Goal: Information Seeking & Learning: Learn about a topic

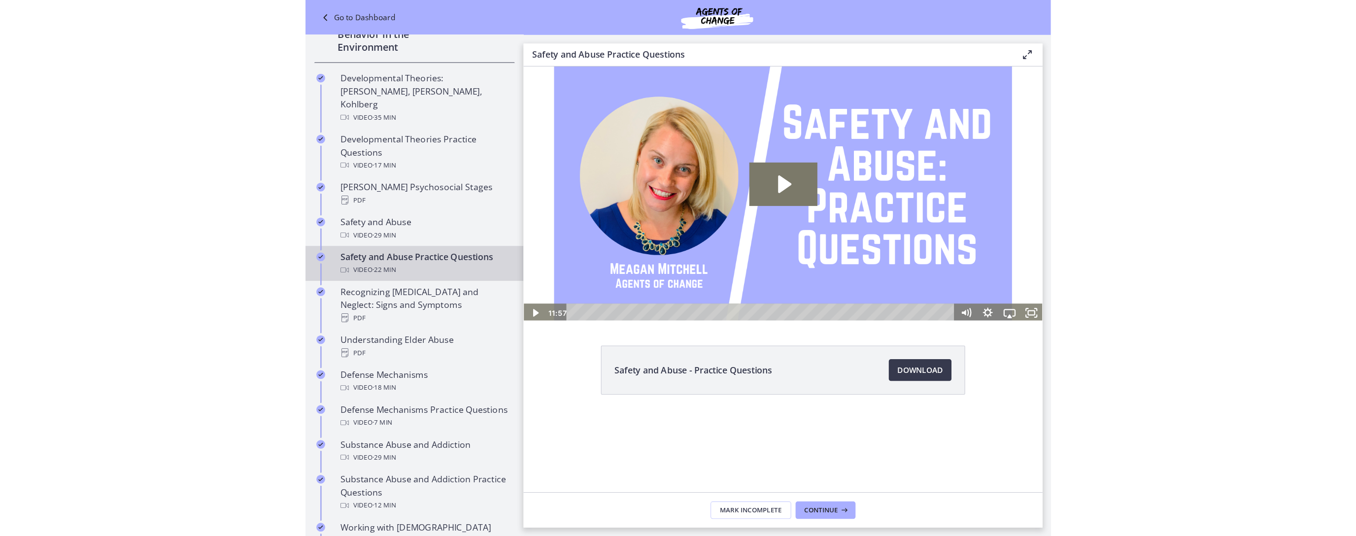
scroll to position [274, 0]
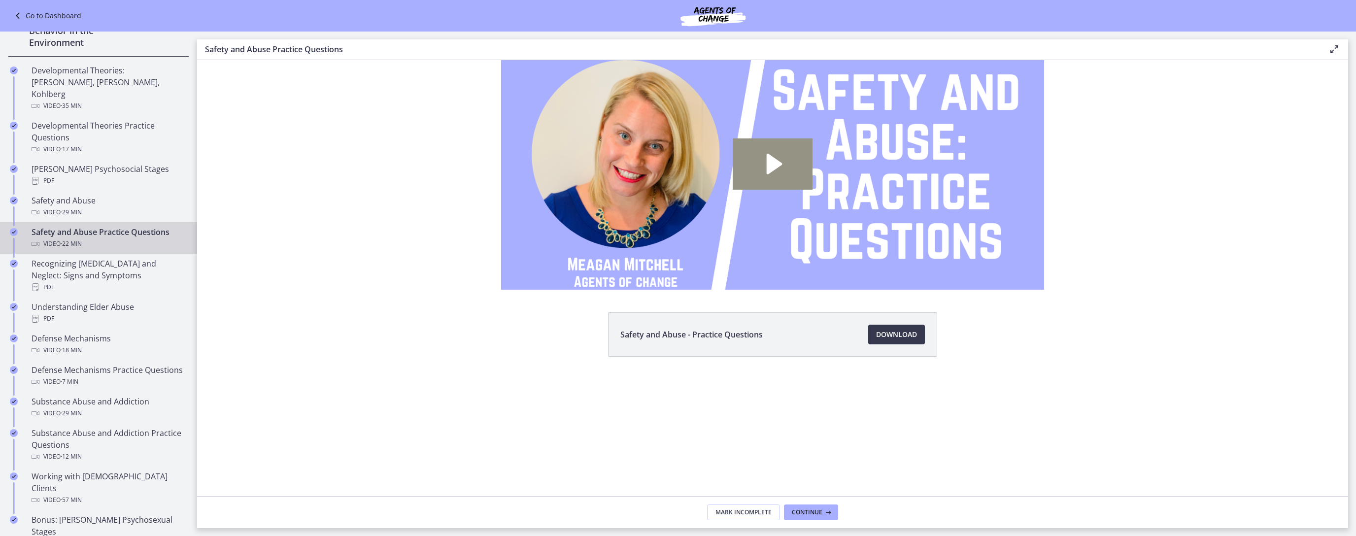
click at [674, 171] on icon "Play Video: ctrtam1d06jc72h4rbsg.mp4" at bounding box center [775, 164] width 16 height 21
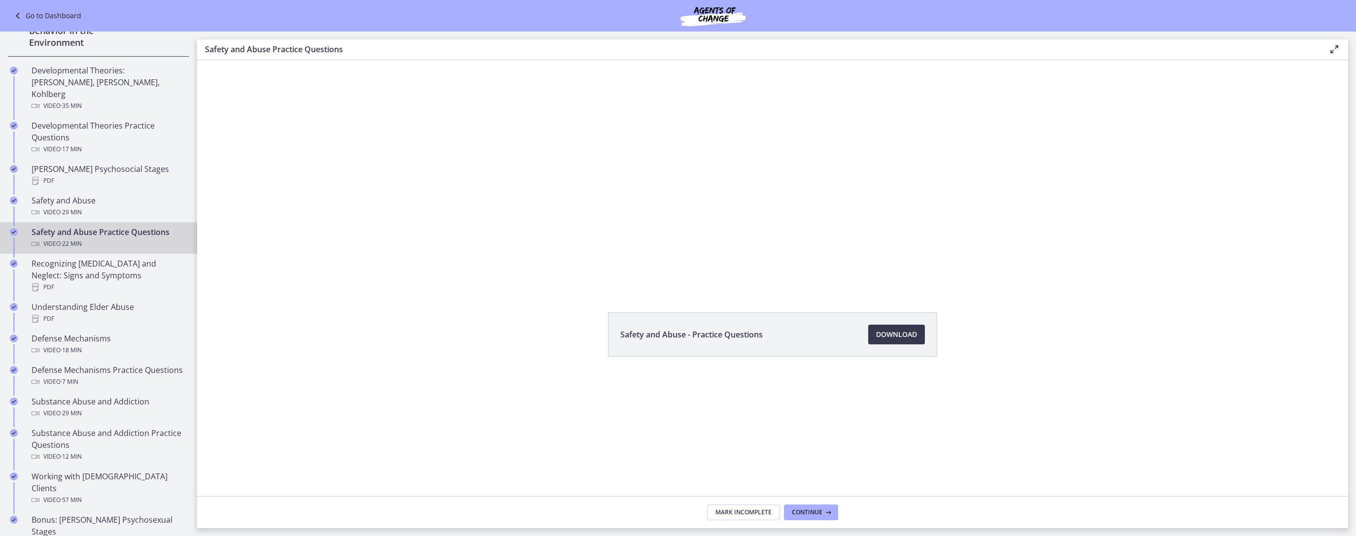
click at [638, 187] on div at bounding box center [772, 174] width 615 height 305
click at [674, 193] on div at bounding box center [772, 174] width 615 height 305
click at [674, 172] on div at bounding box center [772, 174] width 615 height 305
click at [674, 214] on div at bounding box center [772, 174] width 615 height 305
click at [674, 180] on div at bounding box center [772, 174] width 615 height 305
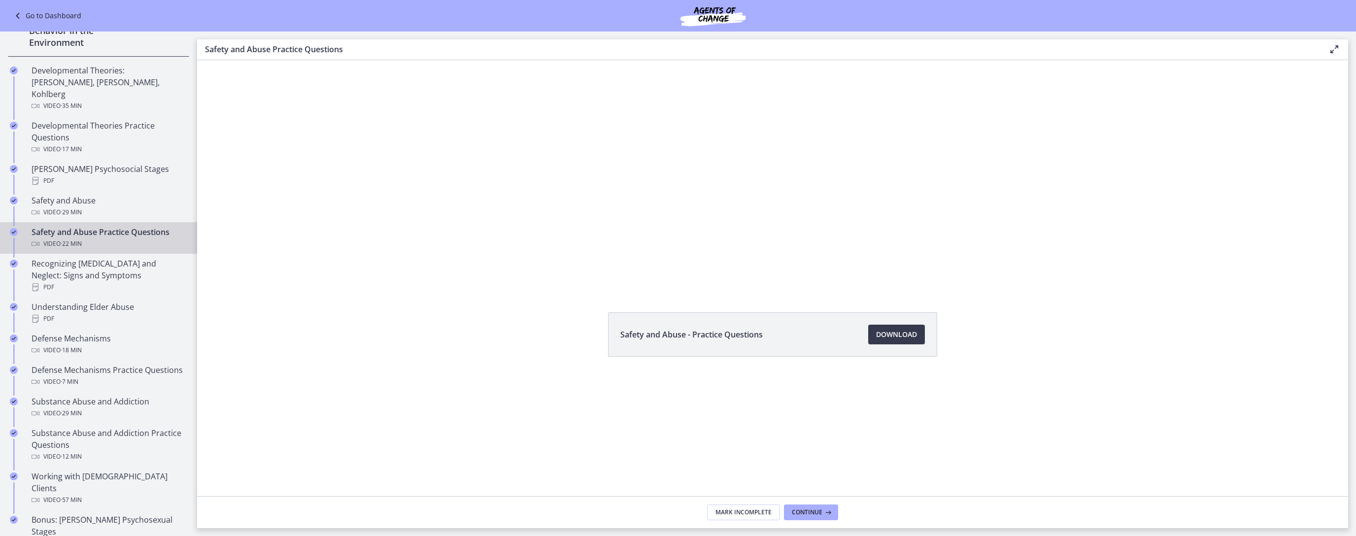
click at [674, 163] on div at bounding box center [772, 174] width 615 height 305
click at [674, 193] on div at bounding box center [772, 174] width 615 height 305
click at [674, 149] on div at bounding box center [772, 174] width 615 height 305
click at [104, 267] on div "Recognizing [MEDICAL_DATA] and Neglect: Signs and Symptoms PDF" at bounding box center [109, 275] width 154 height 35
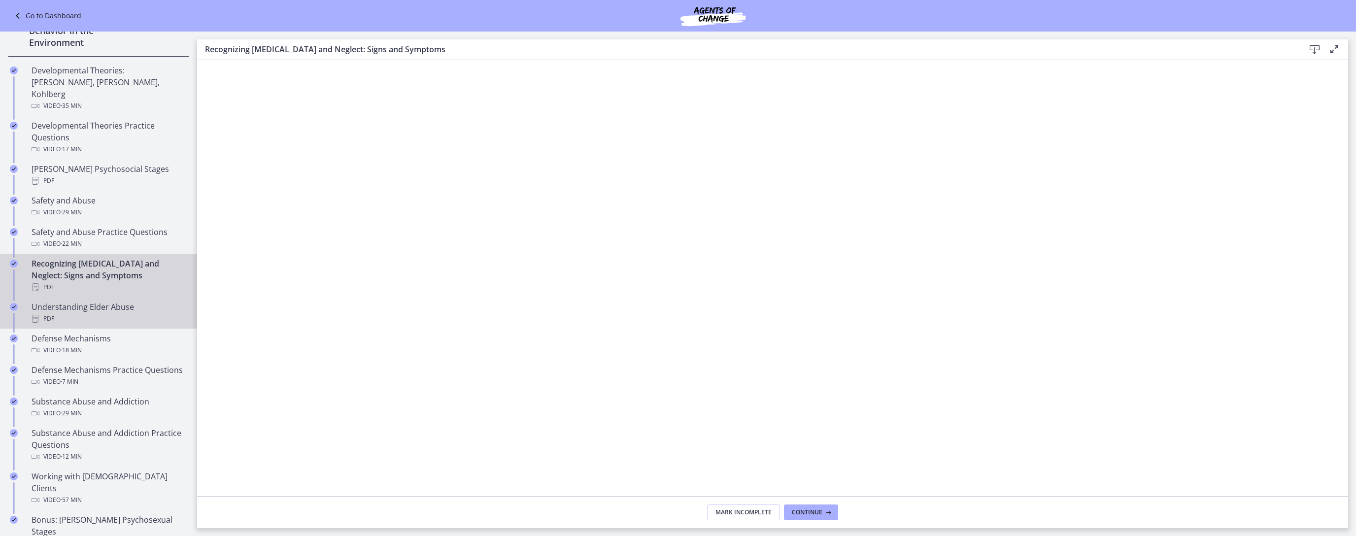
scroll to position [271, 0]
click at [80, 316] on div "PDF" at bounding box center [109, 322] width 154 height 12
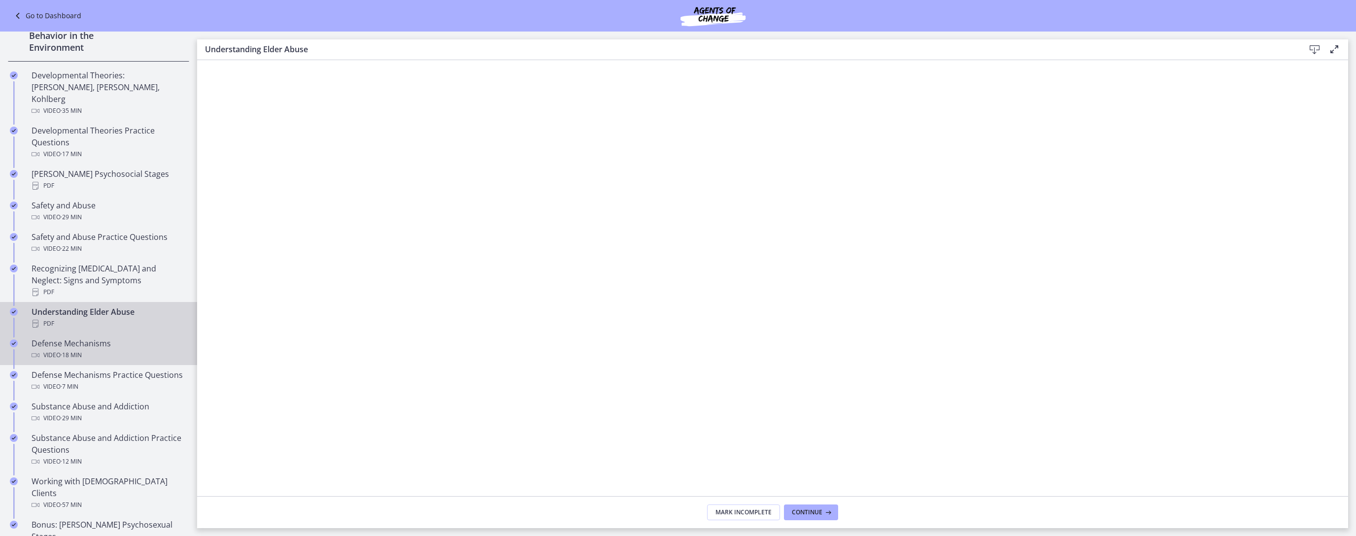
click at [81, 349] on span "· 18 min" at bounding box center [71, 355] width 21 height 12
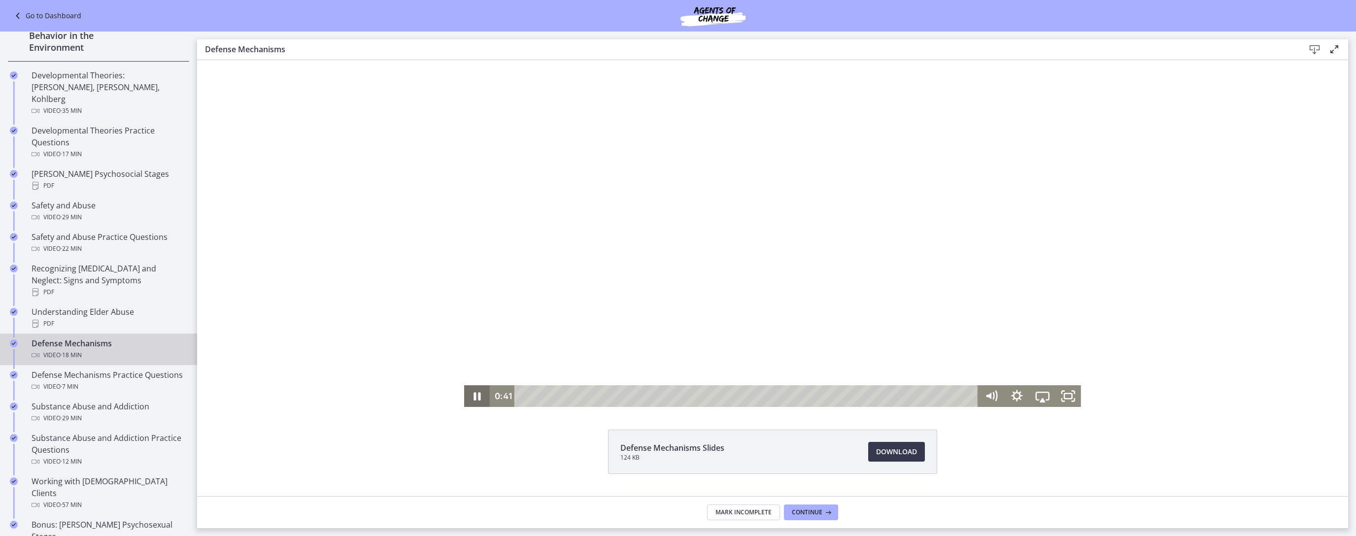
click at [474, 395] on icon "Pause" at bounding box center [477, 396] width 7 height 8
click at [475, 396] on icon "Play Video" at bounding box center [478, 396] width 8 height 11
click at [478, 395] on icon "Pause" at bounding box center [477, 394] width 31 height 26
click at [474, 393] on icon "Play Video" at bounding box center [478, 394] width 8 height 11
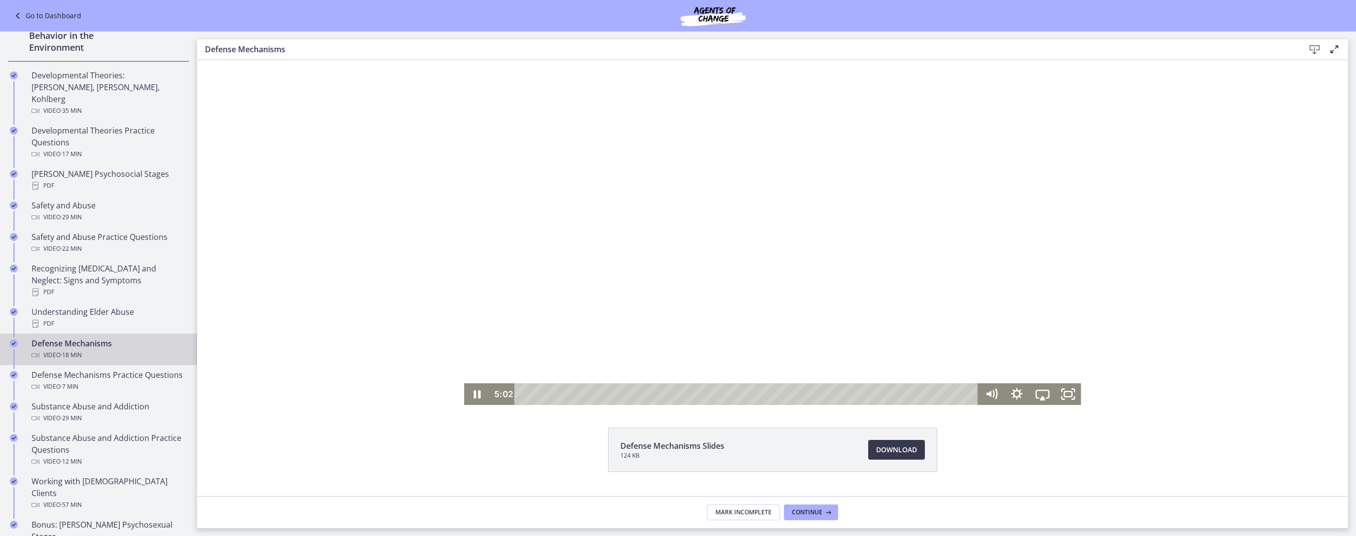
scroll to position [3, 0]
click at [524, 391] on div "Playbar" at bounding box center [748, 393] width 448 height 22
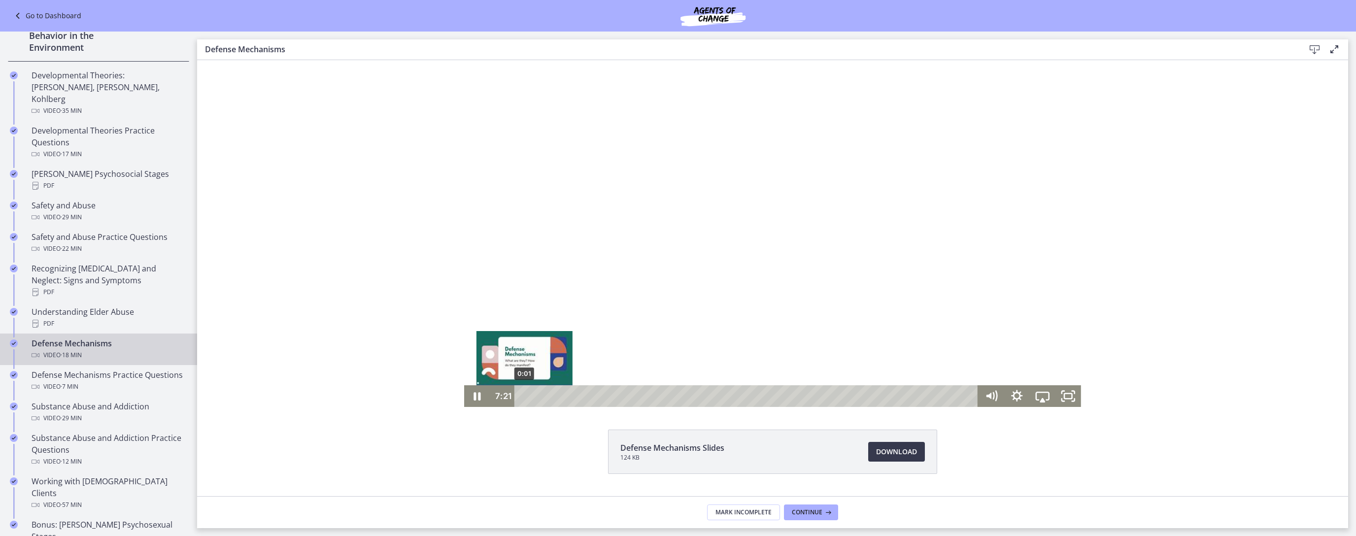
click at [524, 395] on div "0:01" at bounding box center [748, 396] width 448 height 22
click at [674, 301] on div at bounding box center [772, 233] width 617 height 347
click at [595, 283] on div at bounding box center [772, 233] width 617 height 347
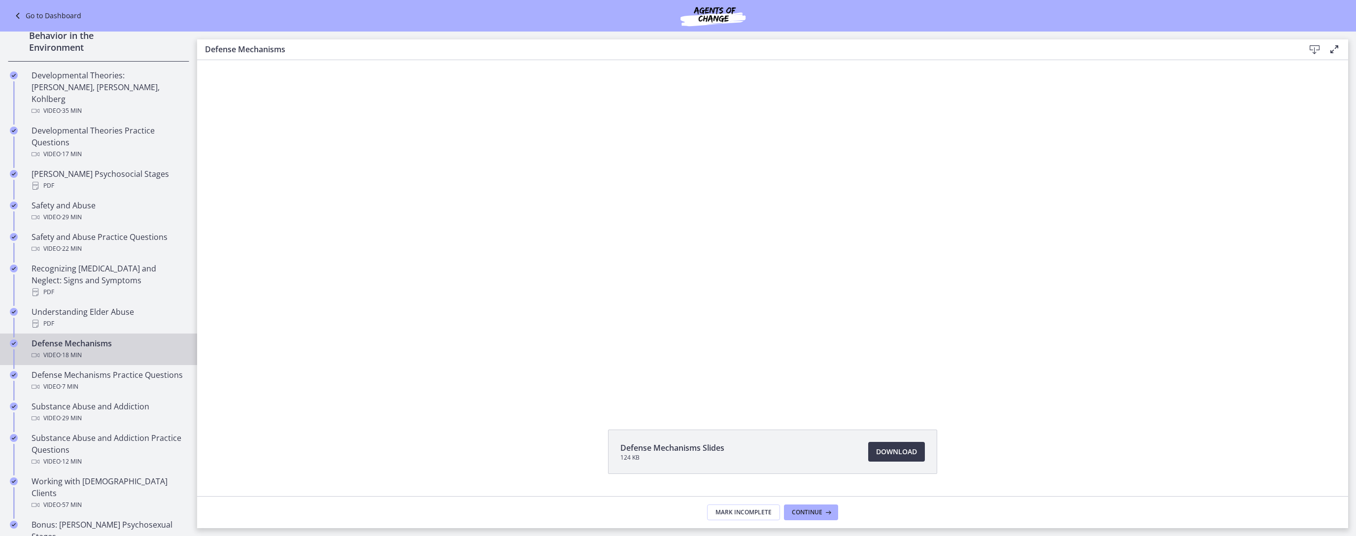
click at [595, 283] on div at bounding box center [772, 233] width 617 height 347
